Goal: Task Accomplishment & Management: Complete application form

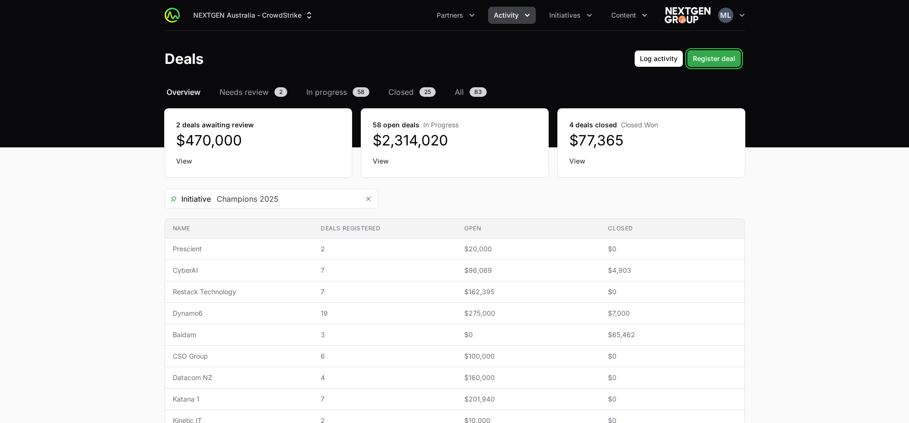
click at [722, 53] on span "Register deal" at bounding box center [714, 58] width 42 height 11
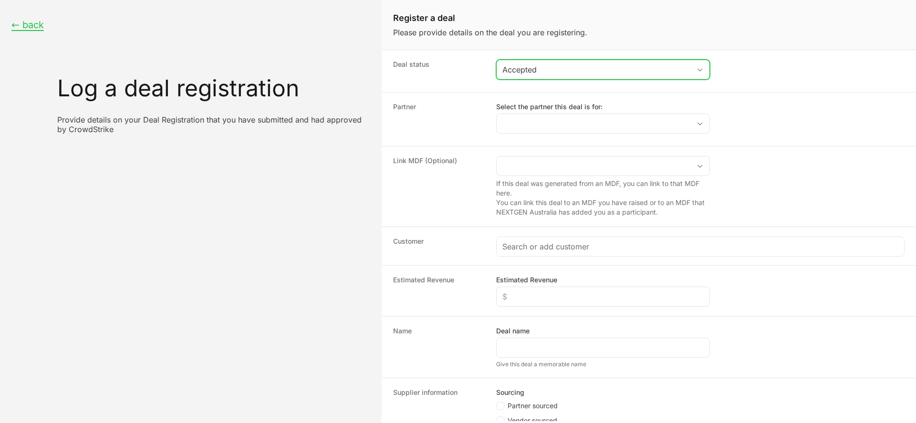
click at [559, 64] on div "Accepted" at bounding box center [596, 69] width 188 height 11
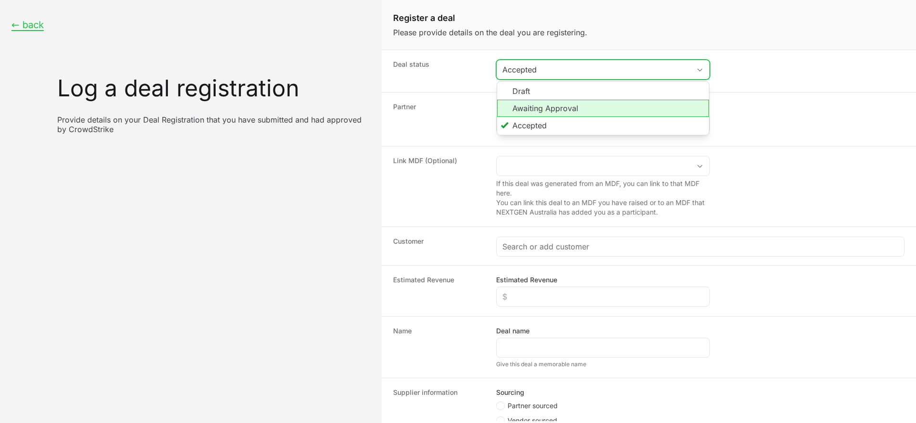
click at [549, 111] on li "Awaiting Approval" at bounding box center [603, 108] width 212 height 17
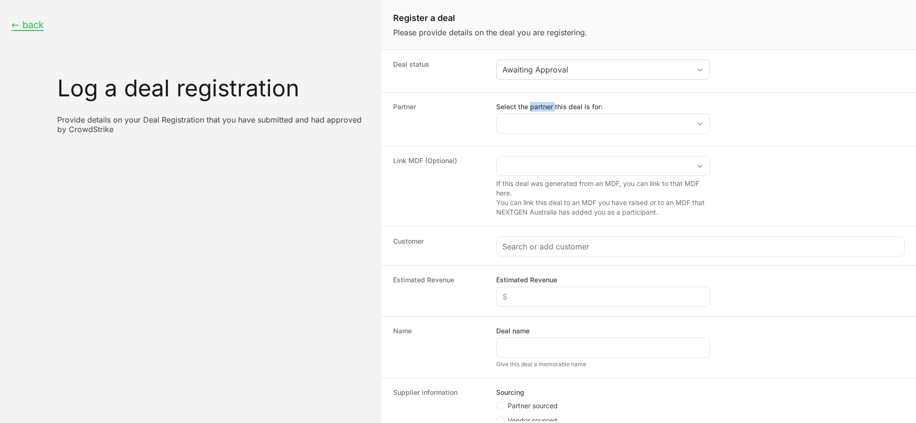
click at [549, 111] on label "Select the partner this deal is for:" at bounding box center [603, 107] width 214 height 10
click at [549, 114] on input "Select the partner this deal is for:" at bounding box center [594, 123] width 194 height 19
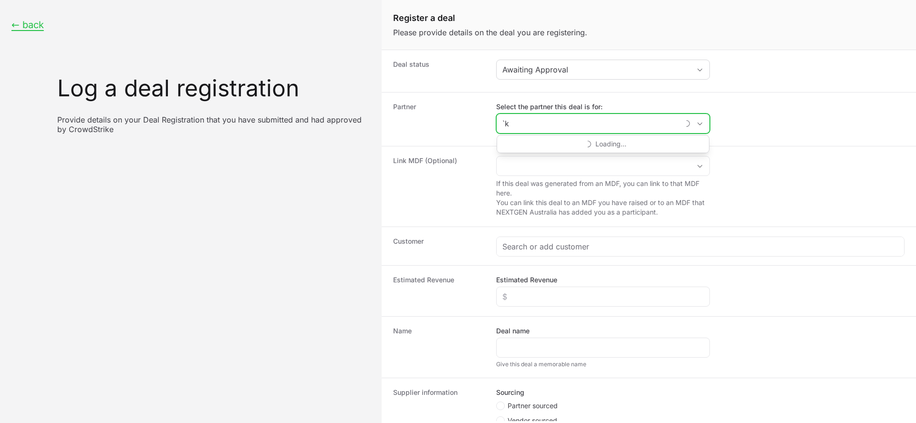
type input "`"
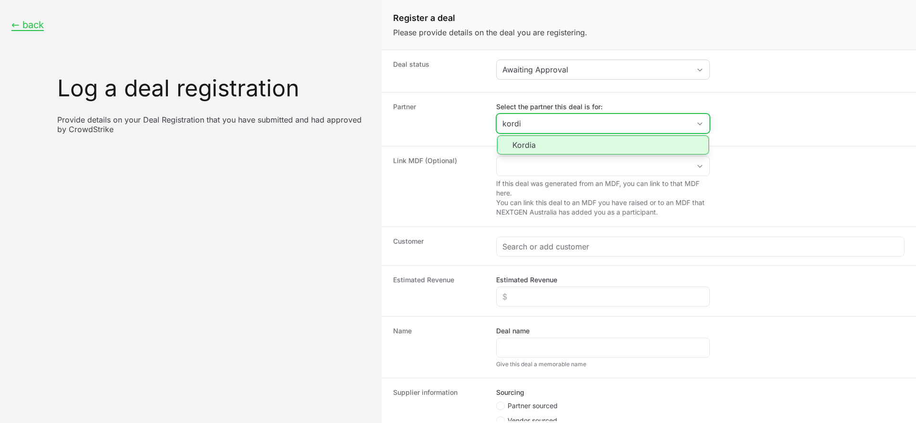
click at [544, 138] on li "Kordia" at bounding box center [603, 144] width 212 height 19
type input "Kordia"
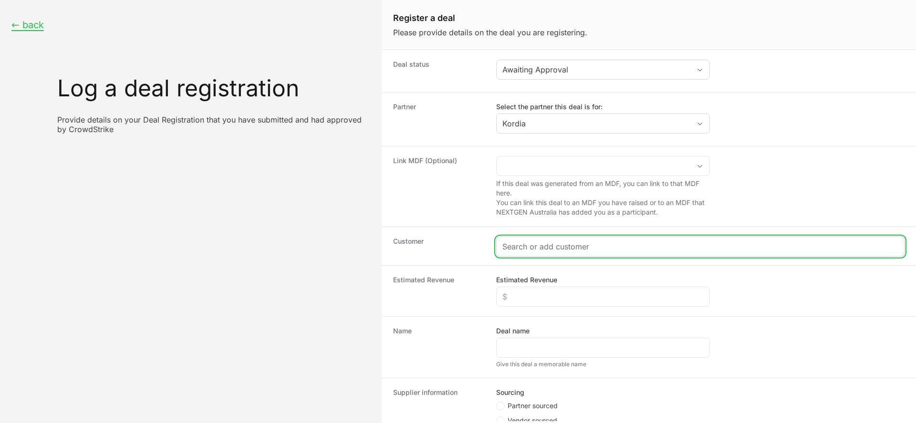
click at [526, 243] on input "Create activity form" at bounding box center [700, 246] width 396 height 11
paste input "[URL][DOMAIN_NAME]"
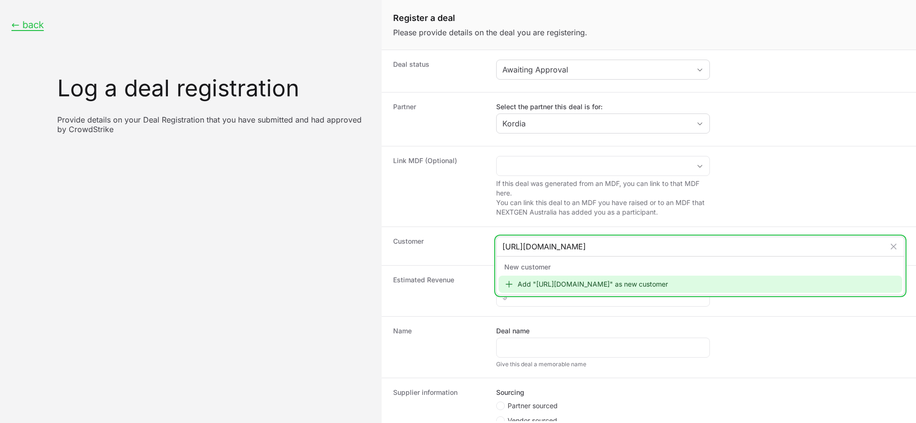
type input "[URL][DOMAIN_NAME]"
click at [542, 286] on div "Add "[URL][DOMAIN_NAME]" as new customer" at bounding box center [701, 284] width 404 height 17
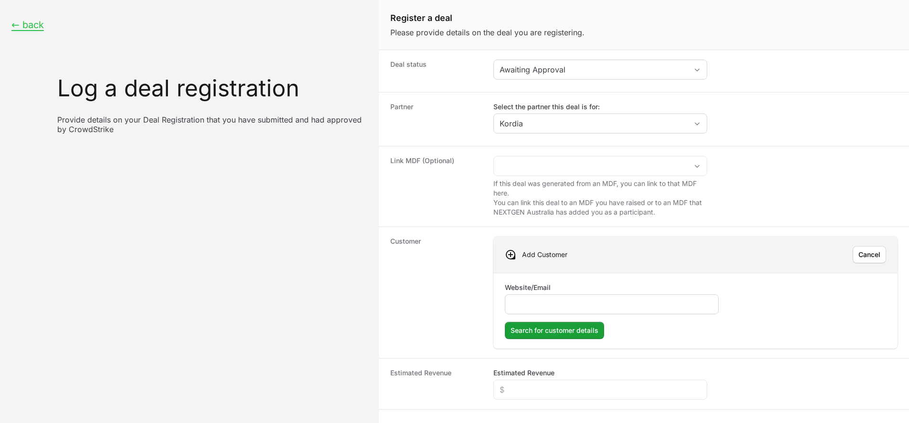
click at [533, 303] on input "Website/Email" at bounding box center [611, 304] width 201 height 11
type input "[URL][DOMAIN_NAME]"
click at [536, 330] on span "Search for customer details" at bounding box center [554, 330] width 88 height 11
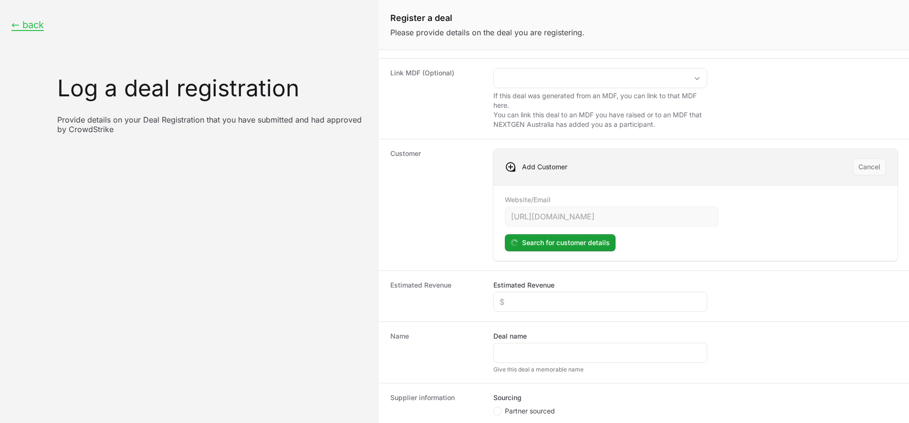
scroll to position [161, 0]
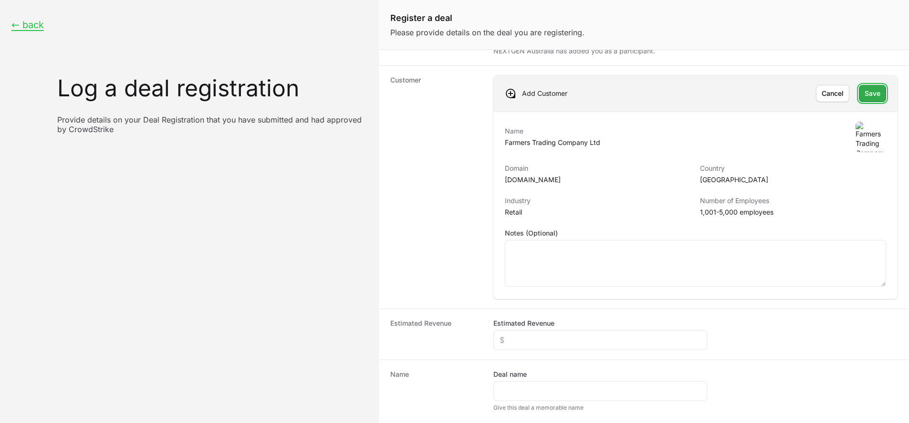
click at [864, 92] on span "Save" at bounding box center [872, 93] width 16 height 11
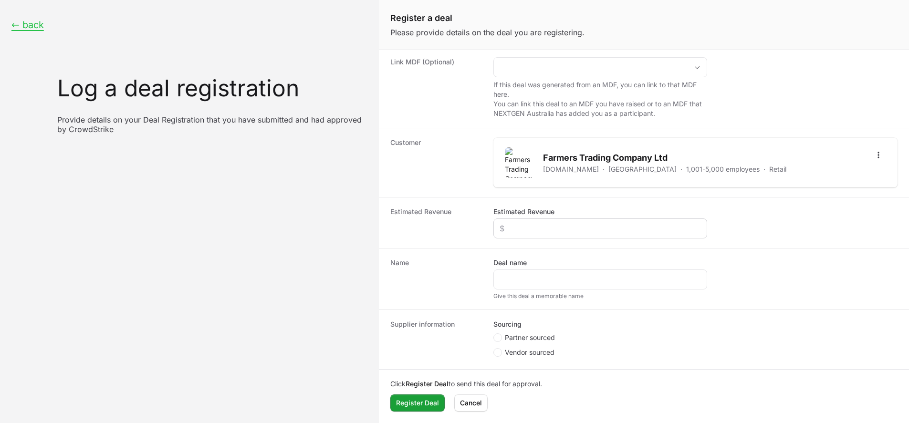
click at [518, 237] on div "Create activity form" at bounding box center [600, 229] width 214 height 20
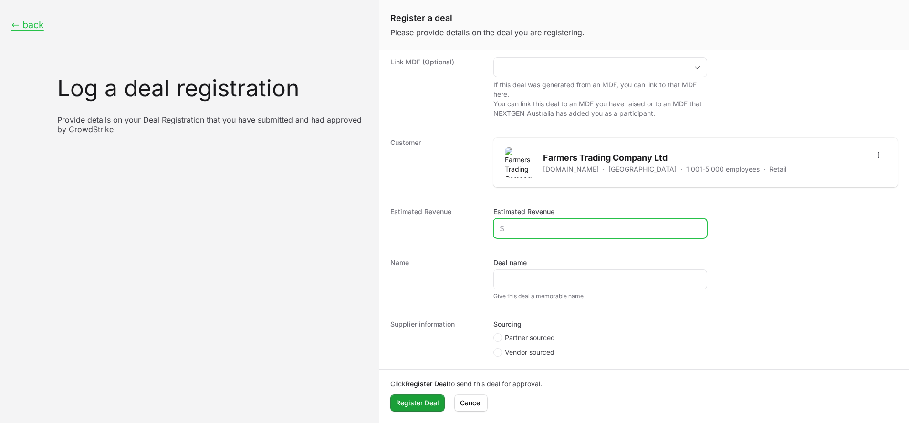
click at [523, 229] on input "Estimated Revenue" at bounding box center [600, 228] width 201 height 11
type input "$20,000"
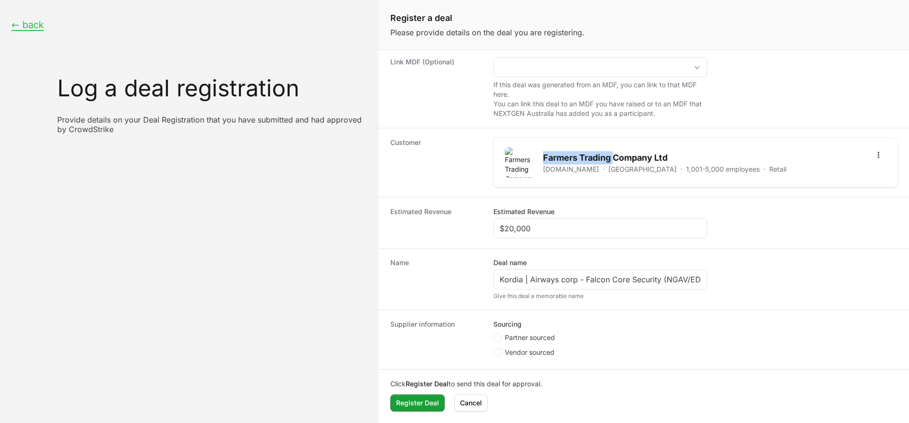
drag, startPoint x: 544, startPoint y: 158, endPoint x: 614, endPoint y: 159, distance: 70.1
click at [614, 159] on h2 "Farmers Trading Company Ltd" at bounding box center [664, 157] width 243 height 13
copy h2 "Farmers Trading"
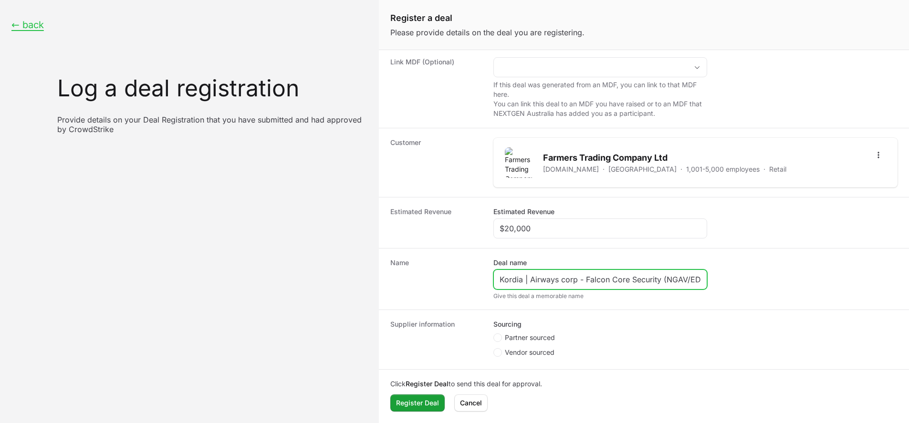
drag, startPoint x: 576, startPoint y: 281, endPoint x: 529, endPoint y: 277, distance: 47.4
click at [529, 277] on input "Kordia | Airways corp - Falcon Core Security (NGAV/EDR/XDR)" at bounding box center [600, 279] width 201 height 11
paste input "Farmers Trading"
type input "Kordia | Farmers Trading - Falcon Core Security (NGAV/EDR/XDR)"
click at [532, 336] on span "Partner sourced" at bounding box center [530, 338] width 50 height 10
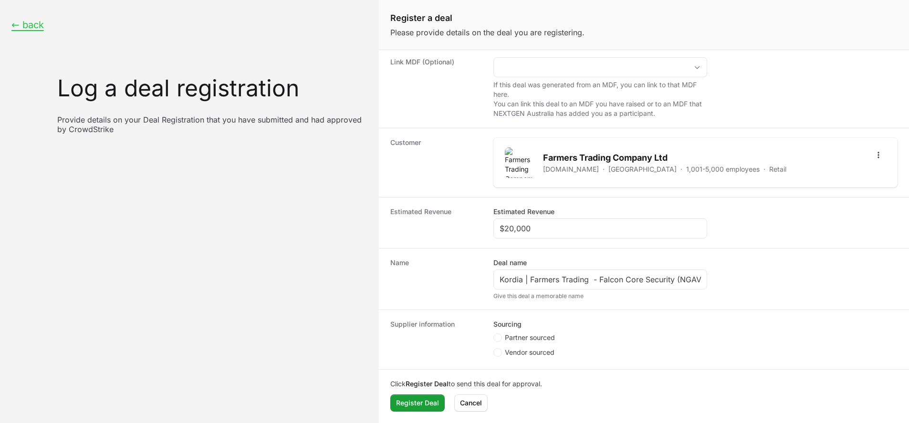
radio input "true"
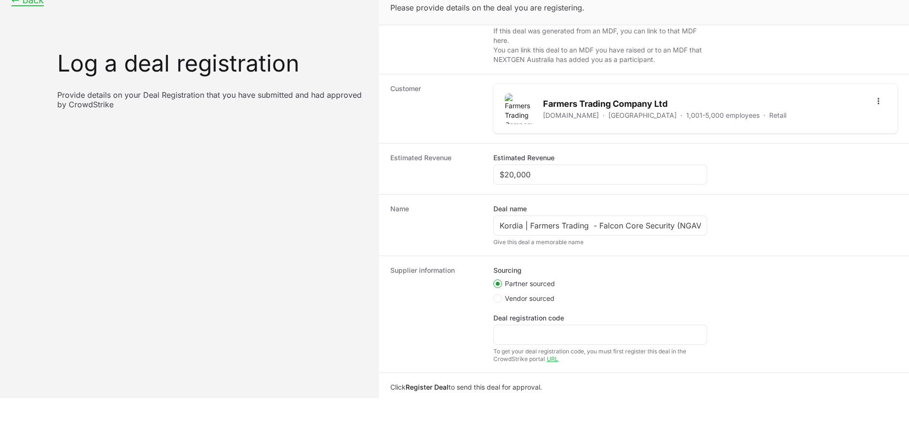
scroll to position [156, 0]
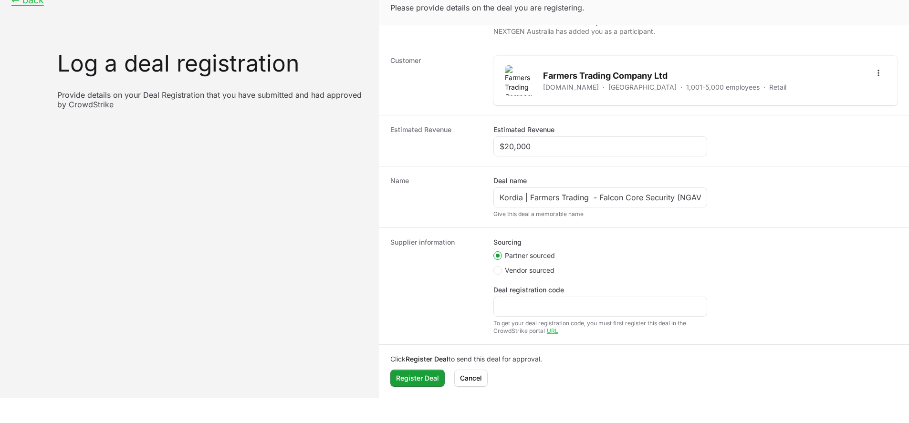
click at [532, 322] on div "To get your deal registration code, you must first register this deal in the Cr…" at bounding box center [600, 327] width 214 height 15
click at [532, 308] on input "Deal registration code" at bounding box center [600, 306] width 201 height 11
paste input "DR-1dea546c"
type input "DR-1dea546c"
click at [465, 308] on dt "Supplier information" at bounding box center [436, 286] width 92 height 97
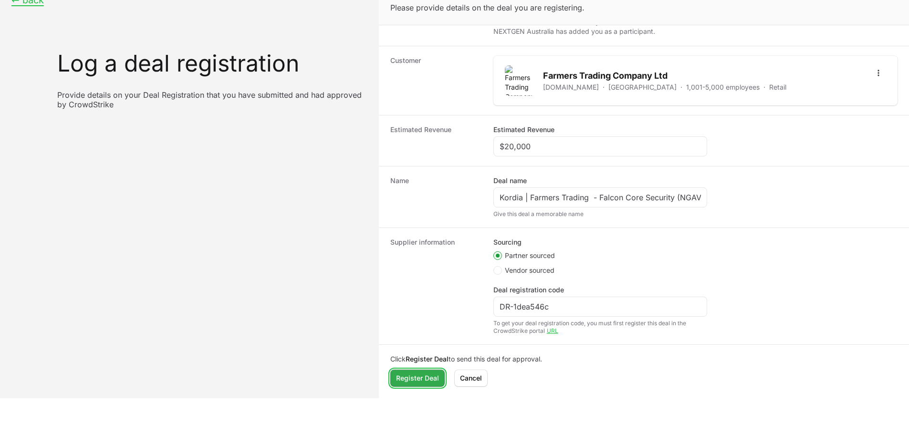
click at [426, 377] on span "Register Deal" at bounding box center [417, 378] width 43 height 11
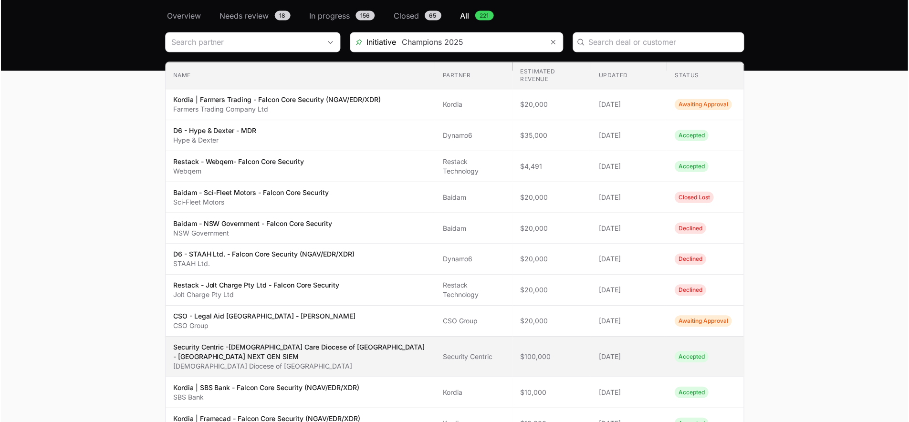
scroll to position [168, 0]
